Goal: Information Seeking & Learning: Learn about a topic

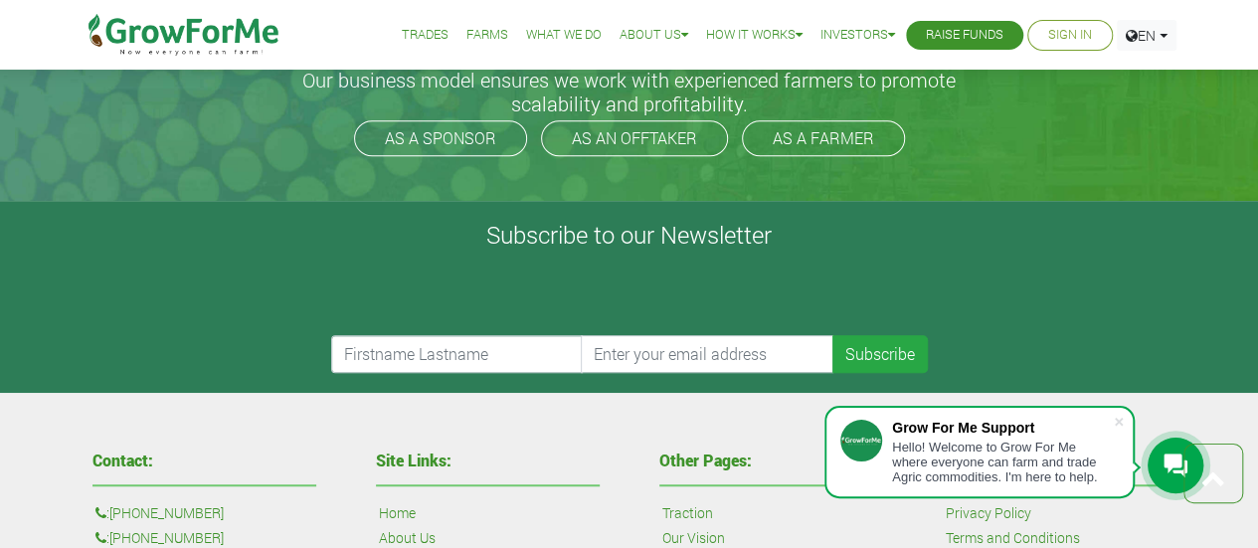
scroll to position [4239, 0]
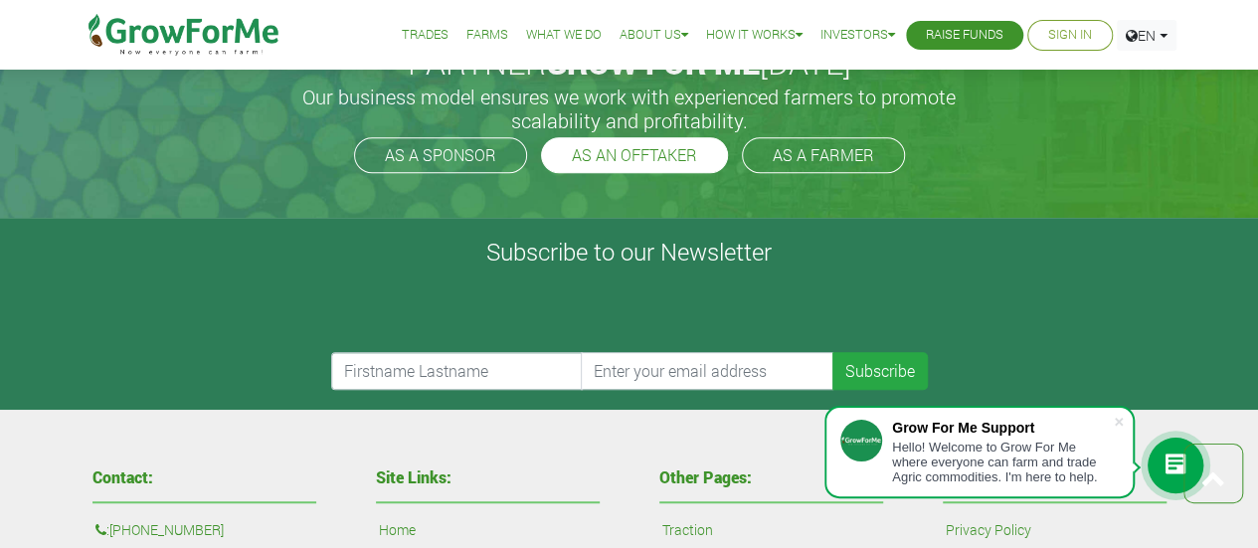
click at [651, 137] on link "AS AN OFFTAKER" at bounding box center [634, 155] width 187 height 36
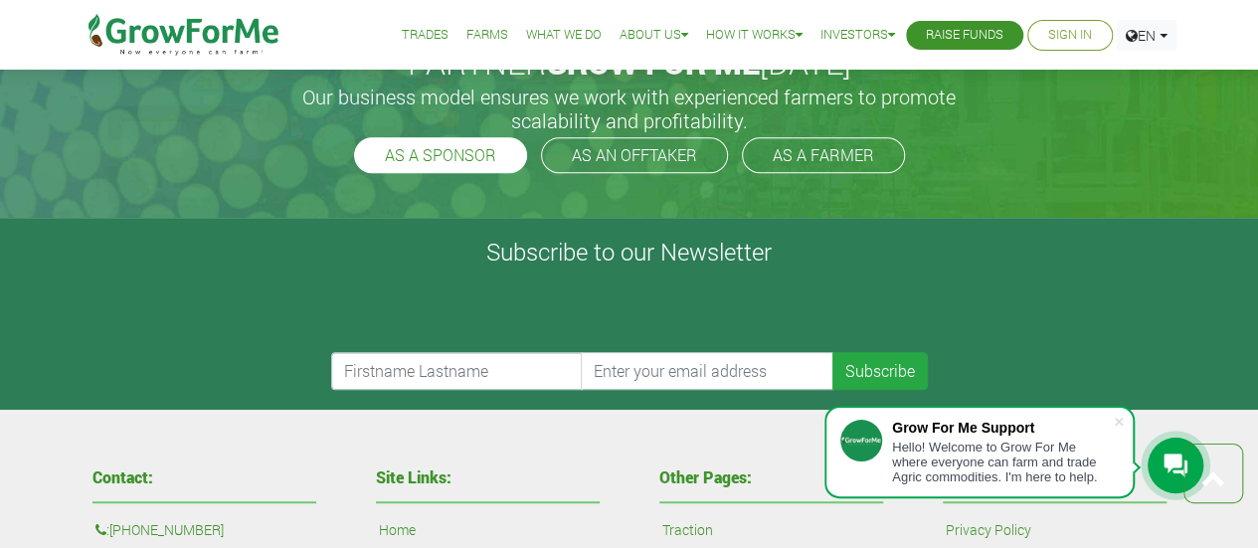
click at [466, 159] on link "AS A SPONSOR" at bounding box center [440, 155] width 173 height 36
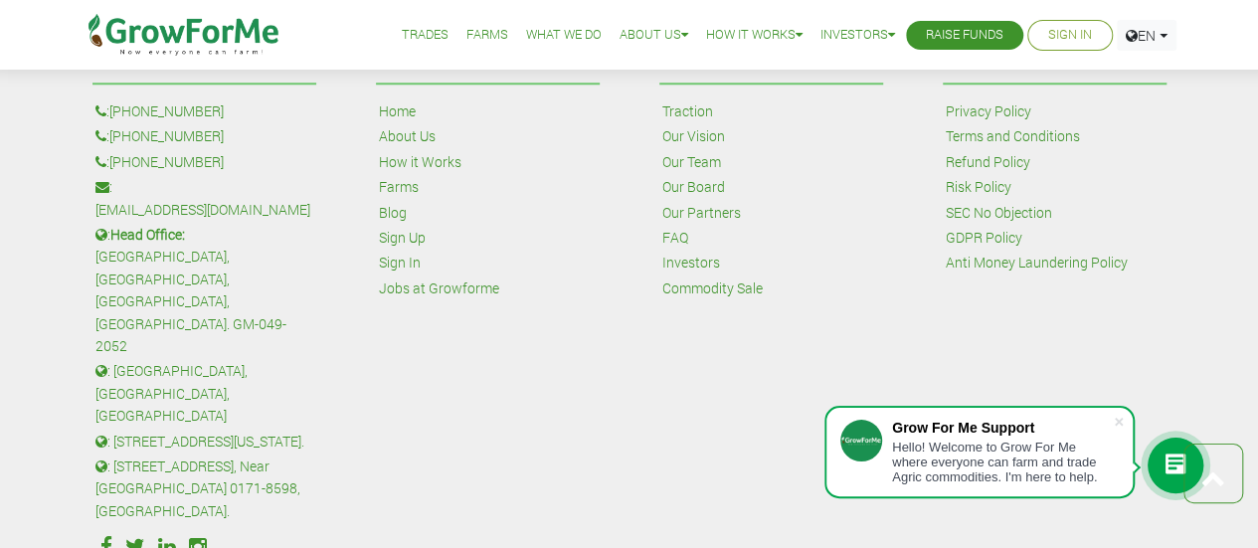
scroll to position [4659, 0]
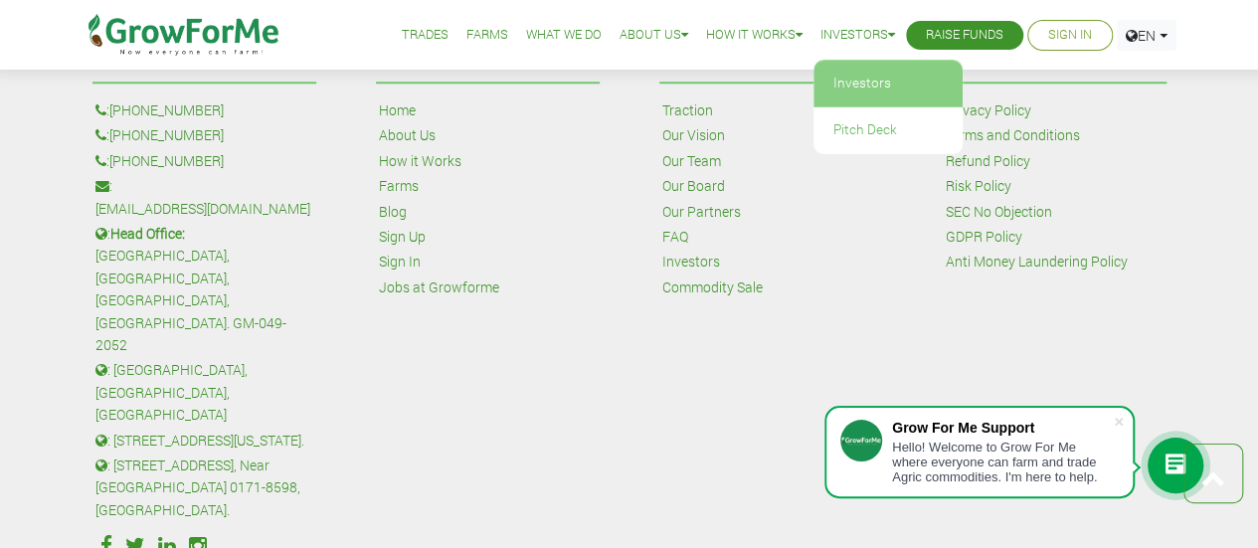
click at [846, 83] on link "Investors" at bounding box center [887, 84] width 149 height 46
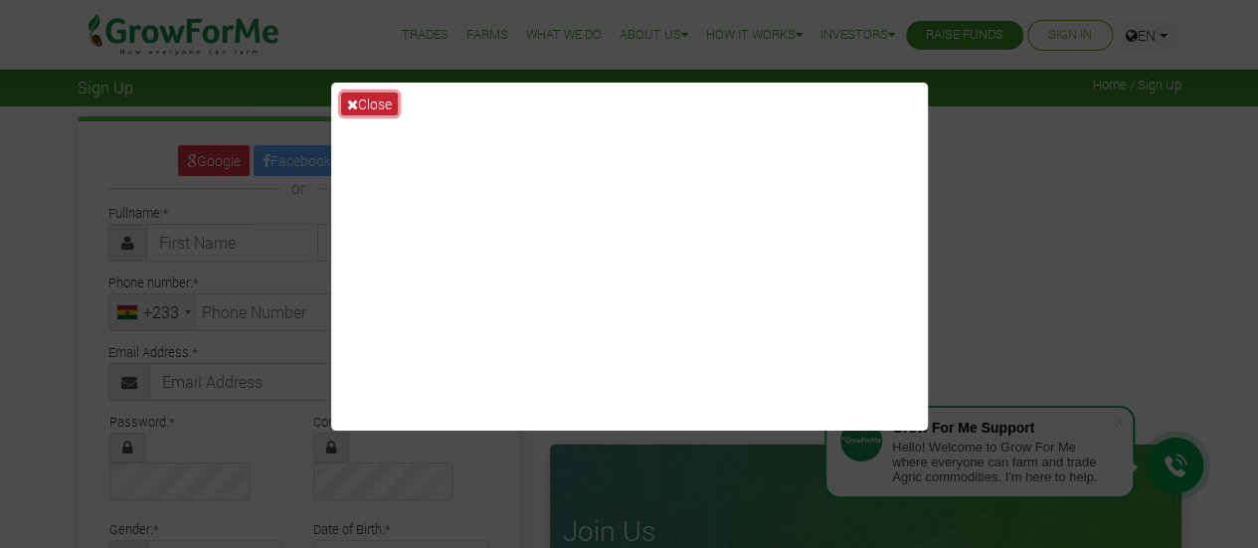
click at [362, 107] on button "Close" at bounding box center [369, 103] width 57 height 23
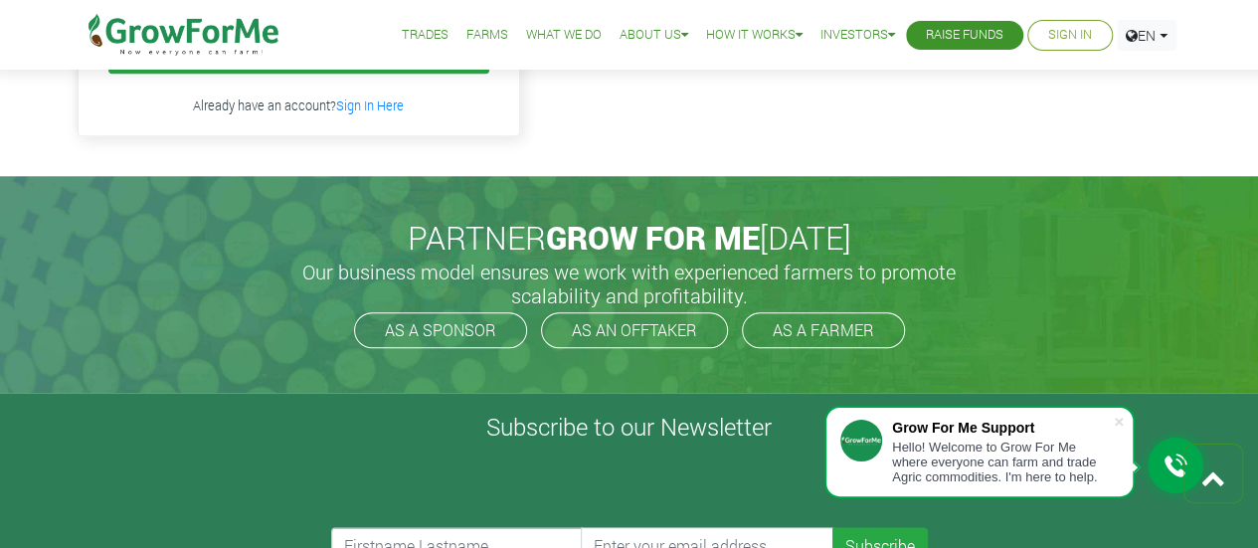
scroll to position [950, 0]
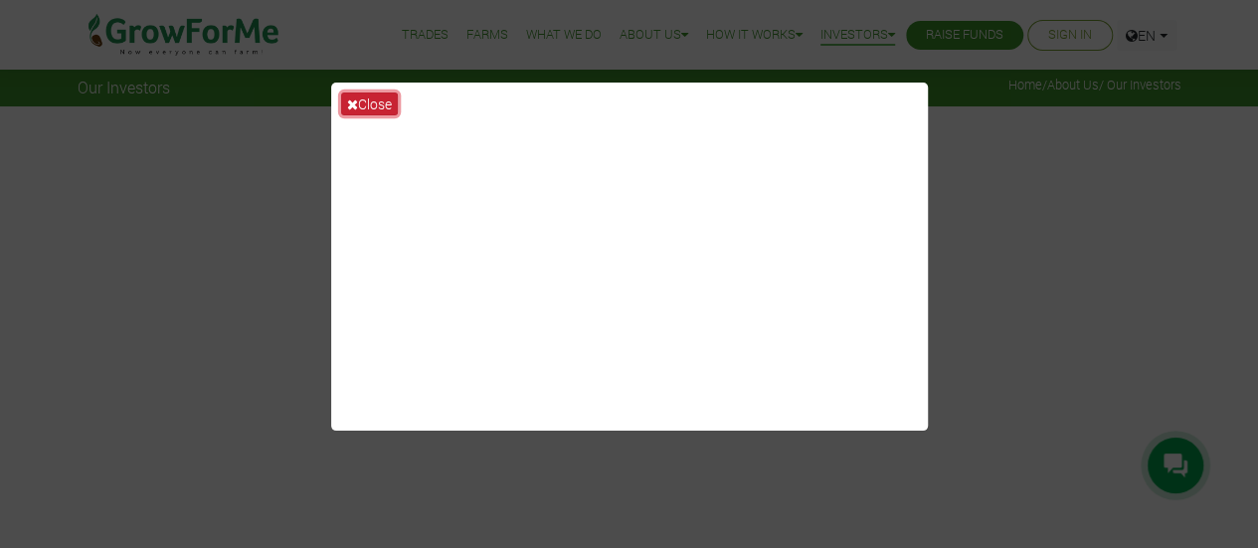
click at [382, 102] on button "Close" at bounding box center [369, 103] width 57 height 23
